Goal: Transaction & Acquisition: Purchase product/service

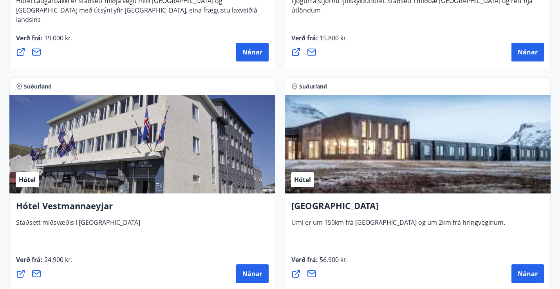
scroll to position [3273, 0]
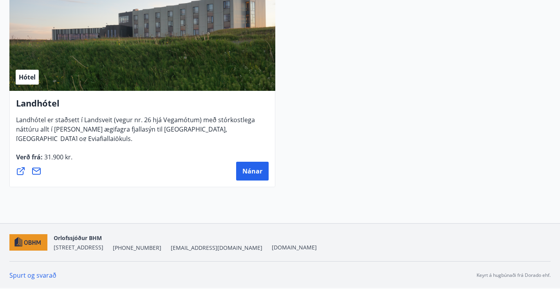
click at [178, 53] on div "Hótel" at bounding box center [142, 41] width 266 height 99
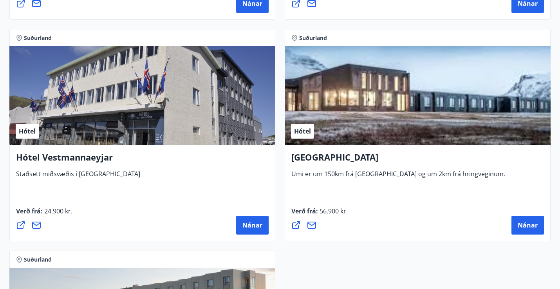
scroll to position [2984, 0]
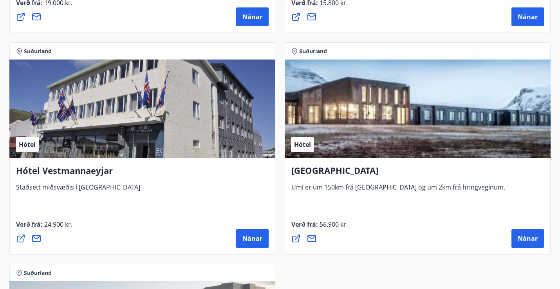
click at [131, 123] on div "Hótel" at bounding box center [142, 109] width 266 height 99
click at [250, 241] on span "Nánar" at bounding box center [252, 238] width 20 height 9
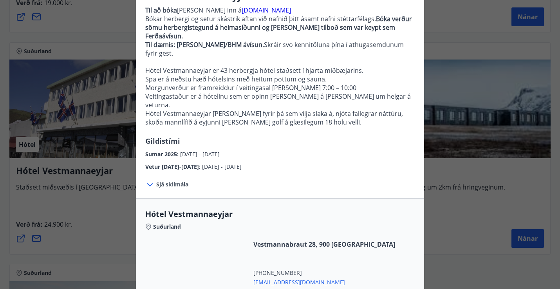
scroll to position [0, 0]
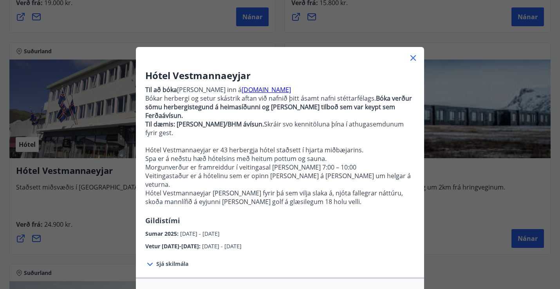
click at [412, 56] on icon at bounding box center [412, 57] width 9 height 9
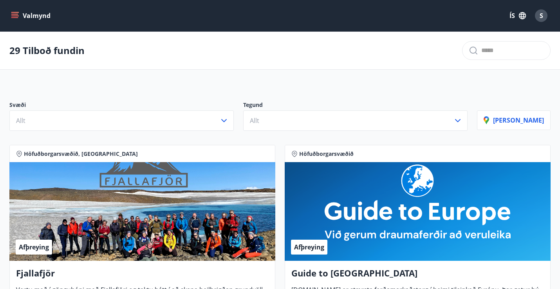
click at [16, 17] on icon "menu" at bounding box center [15, 16] width 8 height 8
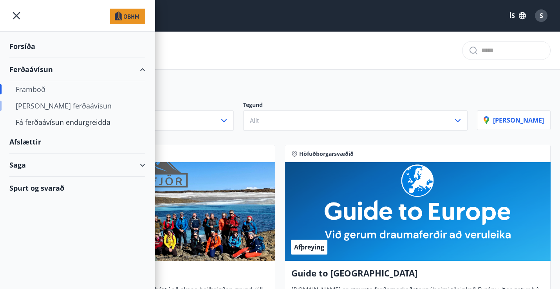
click at [72, 104] on div "[PERSON_NAME] ferðaávísun" at bounding box center [77, 106] width 123 height 16
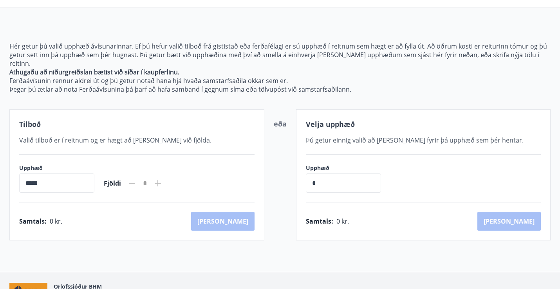
scroll to position [56, 0]
click at [163, 179] on icon at bounding box center [157, 183] width 9 height 9
click at [74, 181] on input "*****" at bounding box center [56, 183] width 75 height 19
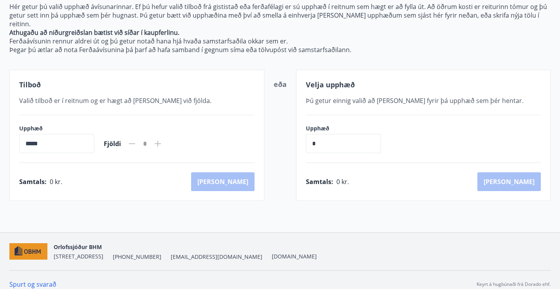
click at [29, 134] on input "*****" at bounding box center [56, 143] width 75 height 19
click at [87, 136] on input "*****" at bounding box center [56, 143] width 75 height 19
click at [312, 137] on input "*" at bounding box center [343, 143] width 75 height 19
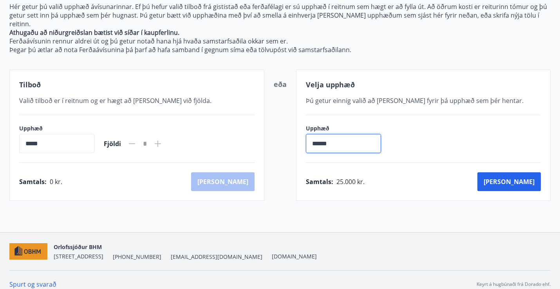
type input "******"
click at [383, 174] on div "Samtals : 25.000 kr. [GEOGRAPHIC_DATA]" at bounding box center [423, 181] width 235 height 19
click at [69, 134] on input "*****" at bounding box center [56, 143] width 75 height 19
click at [76, 172] on div "Samtals : 0 kr. [GEOGRAPHIC_DATA]" at bounding box center [136, 181] width 235 height 19
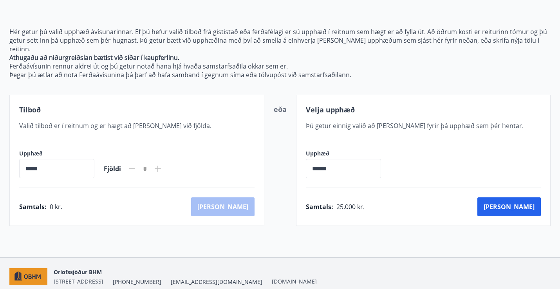
scroll to position [0, 0]
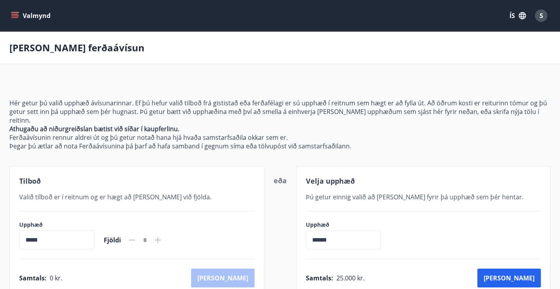
click at [76, 176] on div "Tilboð" at bounding box center [136, 181] width 235 height 10
click at [60, 193] on span "Valið tilboð er í reitnum og er hægt að [PERSON_NAME] við fjölda." at bounding box center [115, 197] width 192 height 9
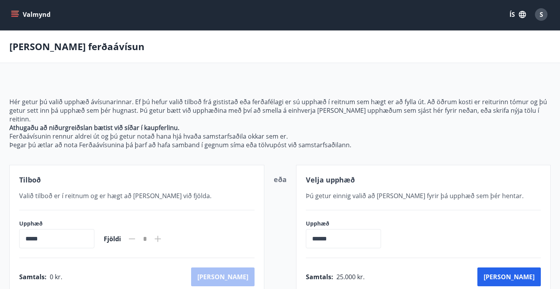
click at [52, 181] on div "Tilboð Valið tilboð er í reitnum og er hægt að [PERSON_NAME] við fjölda. Upphæð…" at bounding box center [136, 230] width 255 height 131
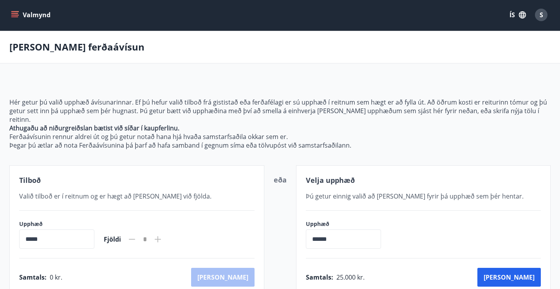
click at [22, 15] on button "Valmynd" at bounding box center [31, 15] width 44 height 14
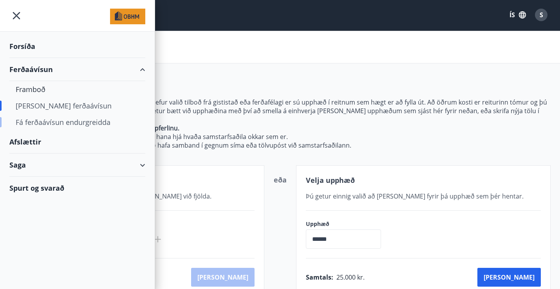
click at [68, 124] on div "Fá ferðaávísun endurgreidda" at bounding box center [77, 122] width 123 height 16
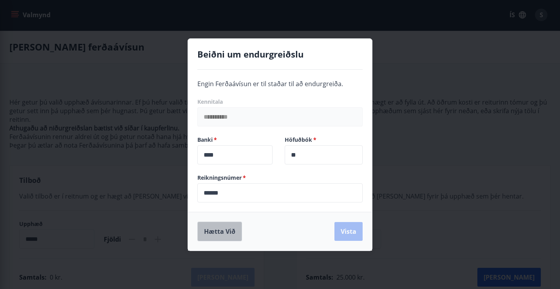
click at [218, 237] on button "Hætta við" at bounding box center [219, 232] width 45 height 20
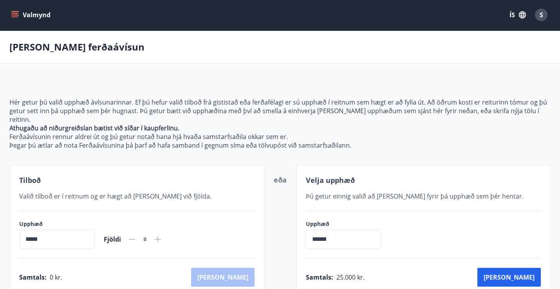
click at [13, 15] on icon "menu" at bounding box center [15, 14] width 9 height 1
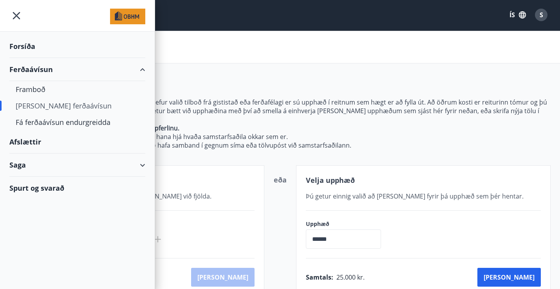
click at [34, 43] on div "Forsíða" at bounding box center [77, 46] width 136 height 23
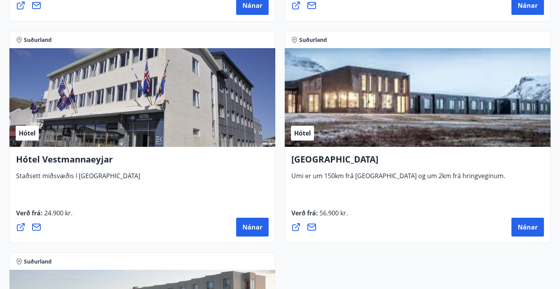
scroll to position [2993, 0]
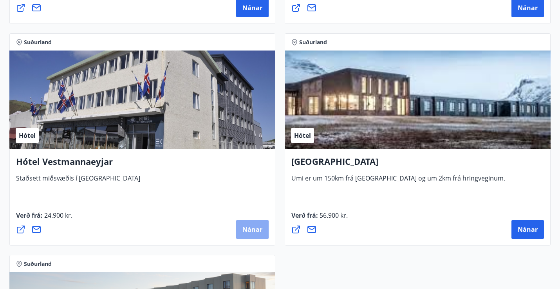
click at [246, 228] on span "Nánar" at bounding box center [252, 229] width 20 height 9
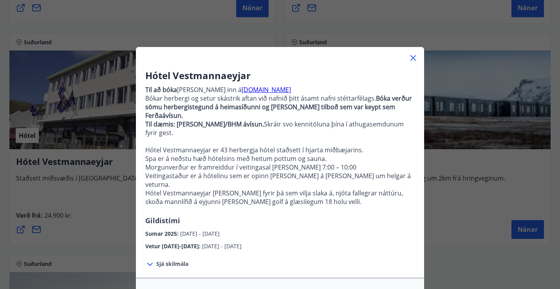
click at [176, 260] on span "Sjá skilmála" at bounding box center [172, 264] width 32 height 8
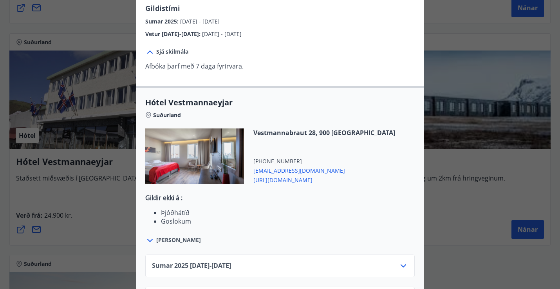
scroll to position [224, 0]
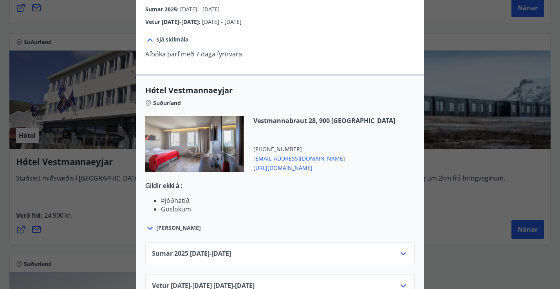
click at [260, 249] on div "Sumar [PHONE_NUMBER][DATE] - [DATE]" at bounding box center [280, 257] width 256 height 16
click at [402, 249] on icon at bounding box center [403, 253] width 9 height 9
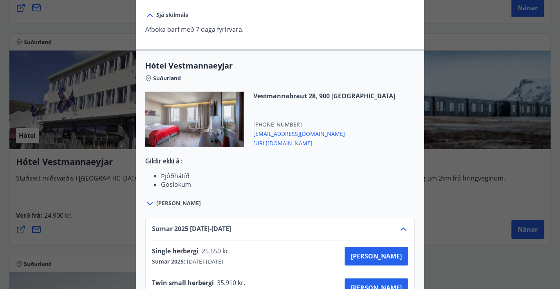
scroll to position [320, 0]
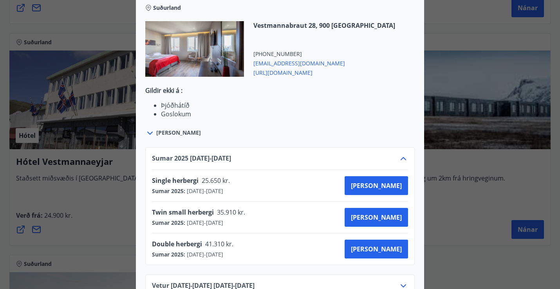
click at [402, 281] on icon at bounding box center [403, 285] width 9 height 9
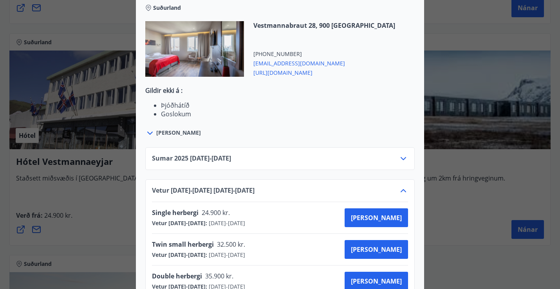
click at [401, 154] on icon at bounding box center [403, 158] width 9 height 9
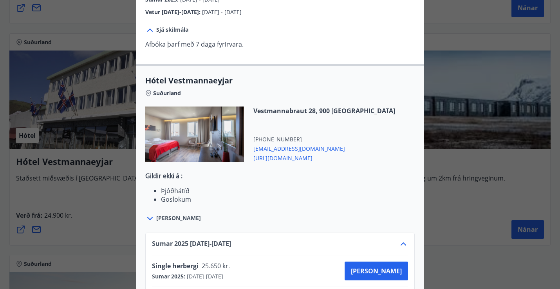
scroll to position [163, 0]
